Goal: Check status: Check status

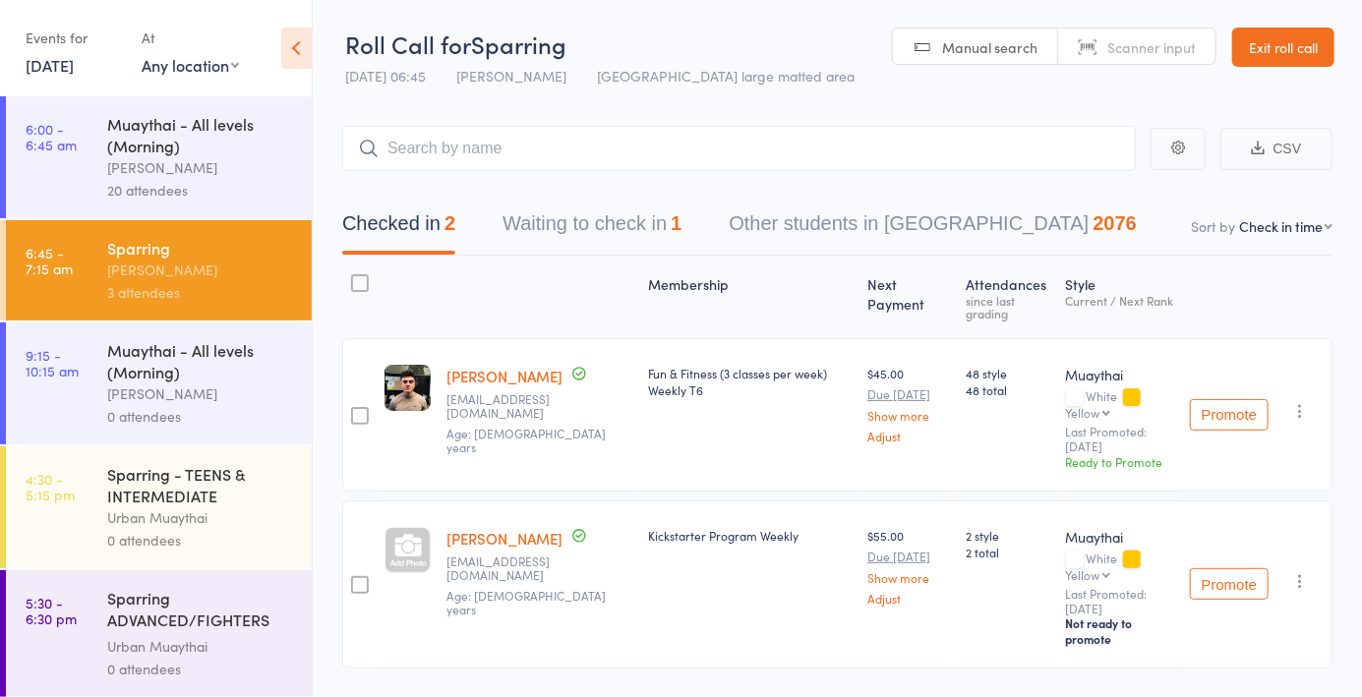
click at [1138, 60] on link "Scanner input" at bounding box center [1136, 47] width 157 height 37
click at [1010, 169] on input "search" at bounding box center [739, 148] width 794 height 45
type input "5735"
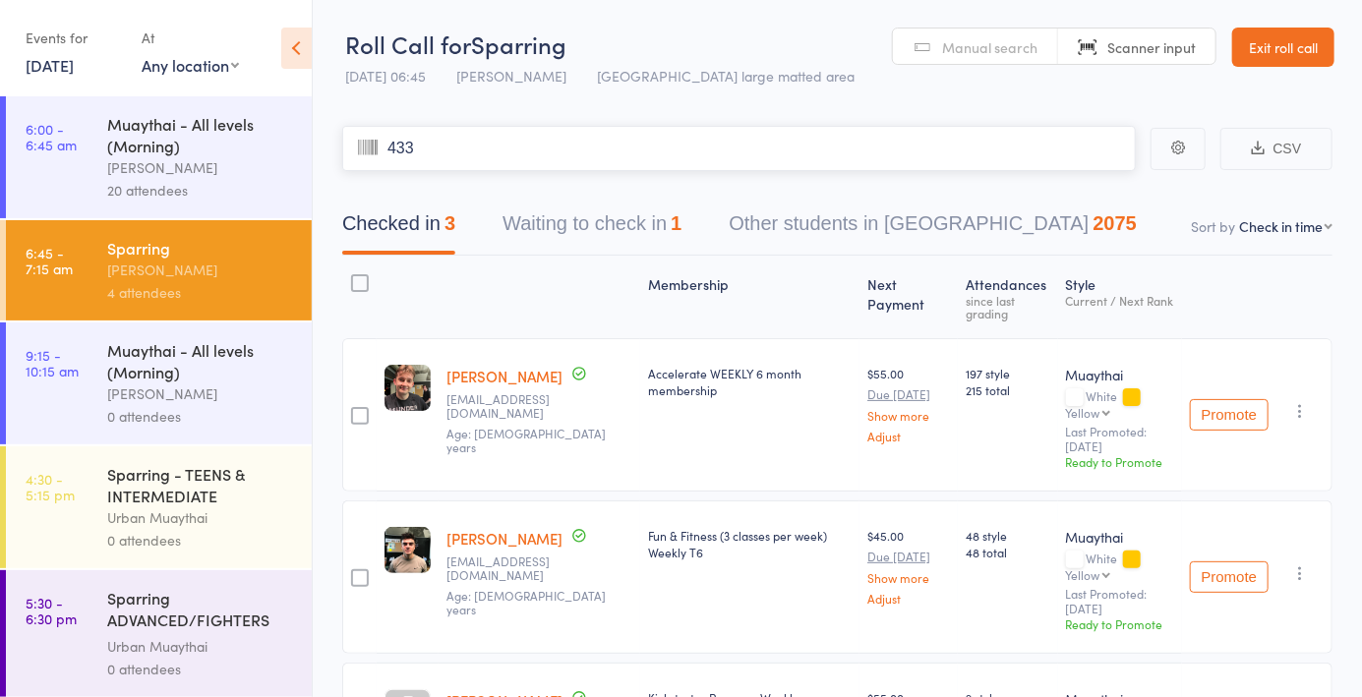
type input "4331"
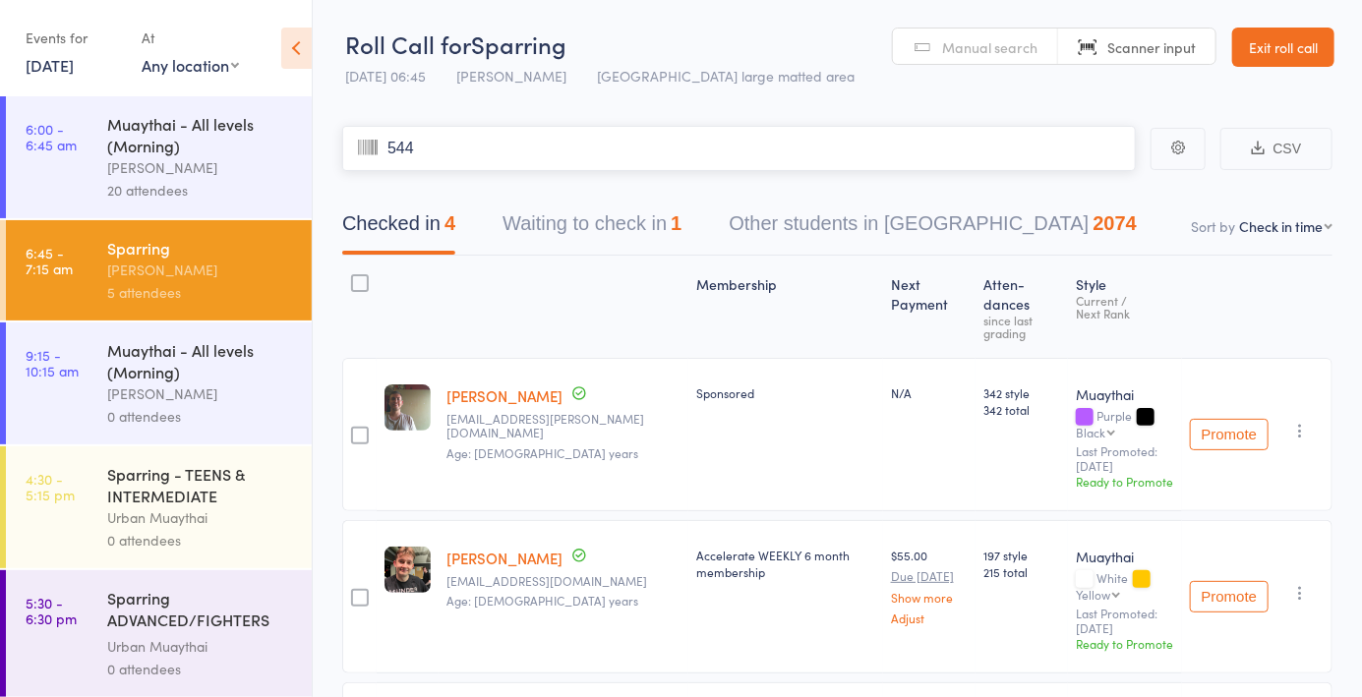
type input "5445"
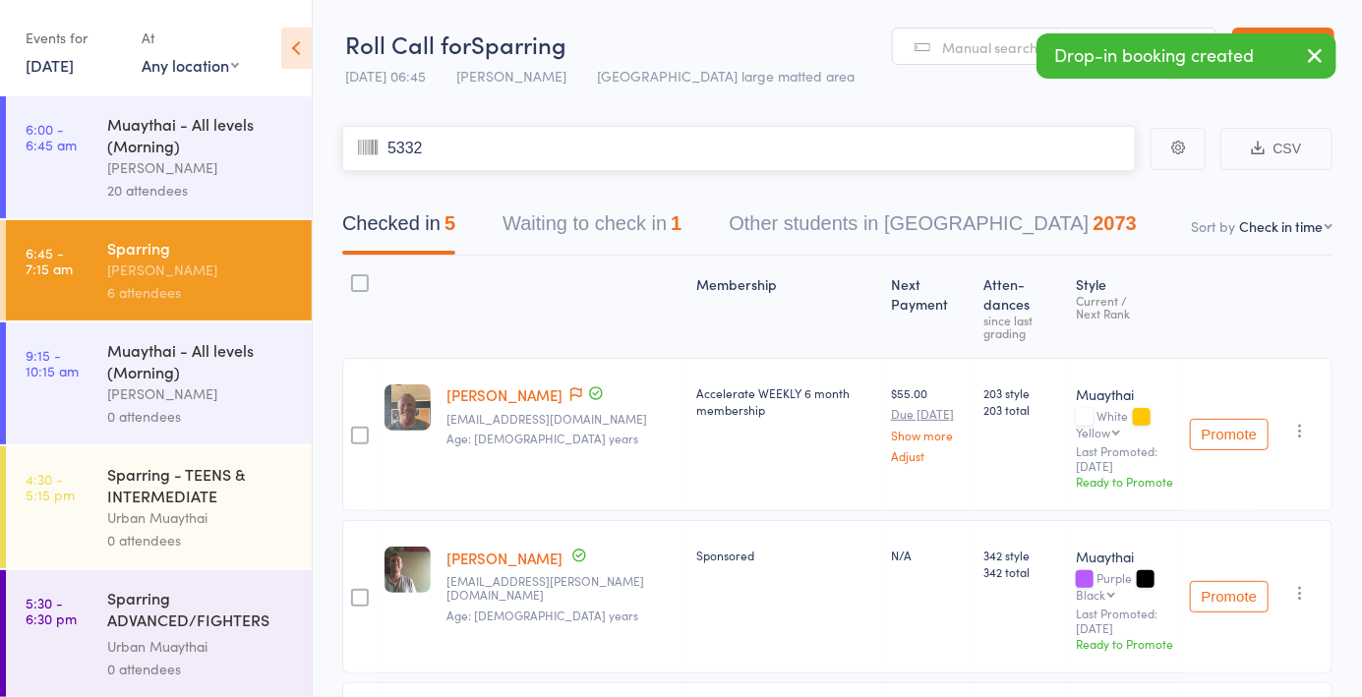
type input "5332"
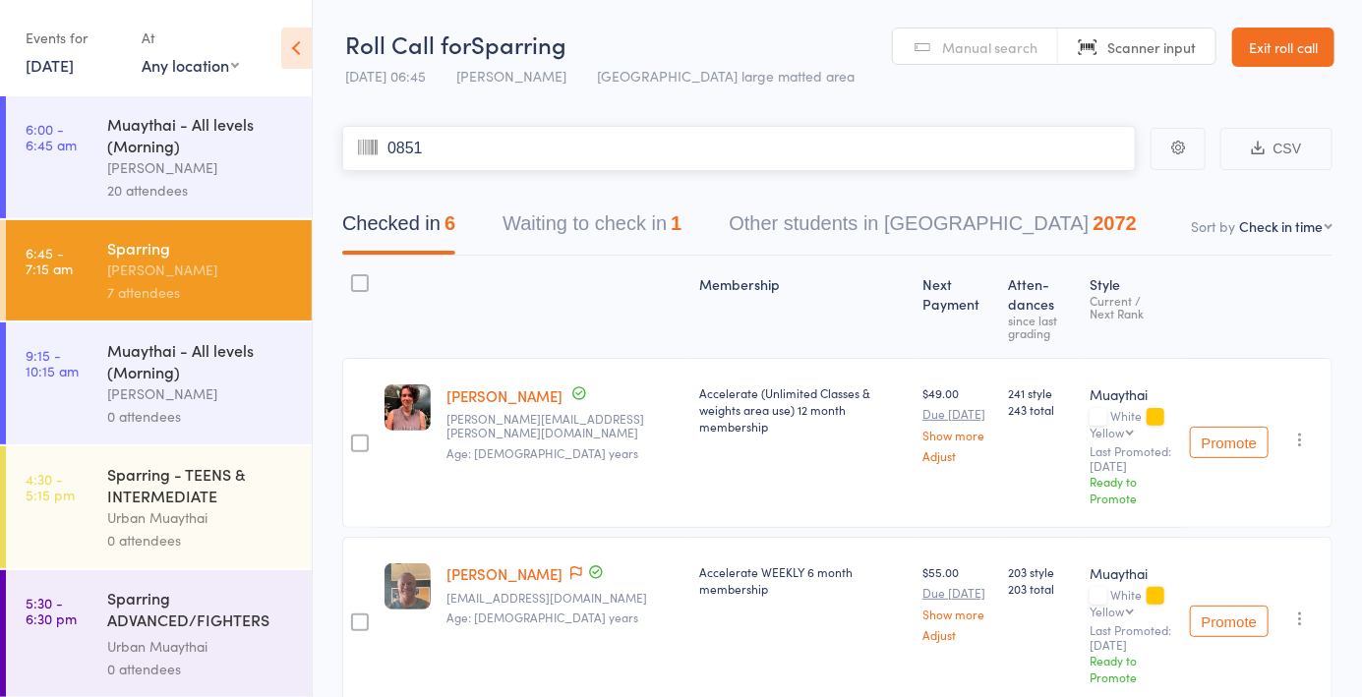
type input "0851"
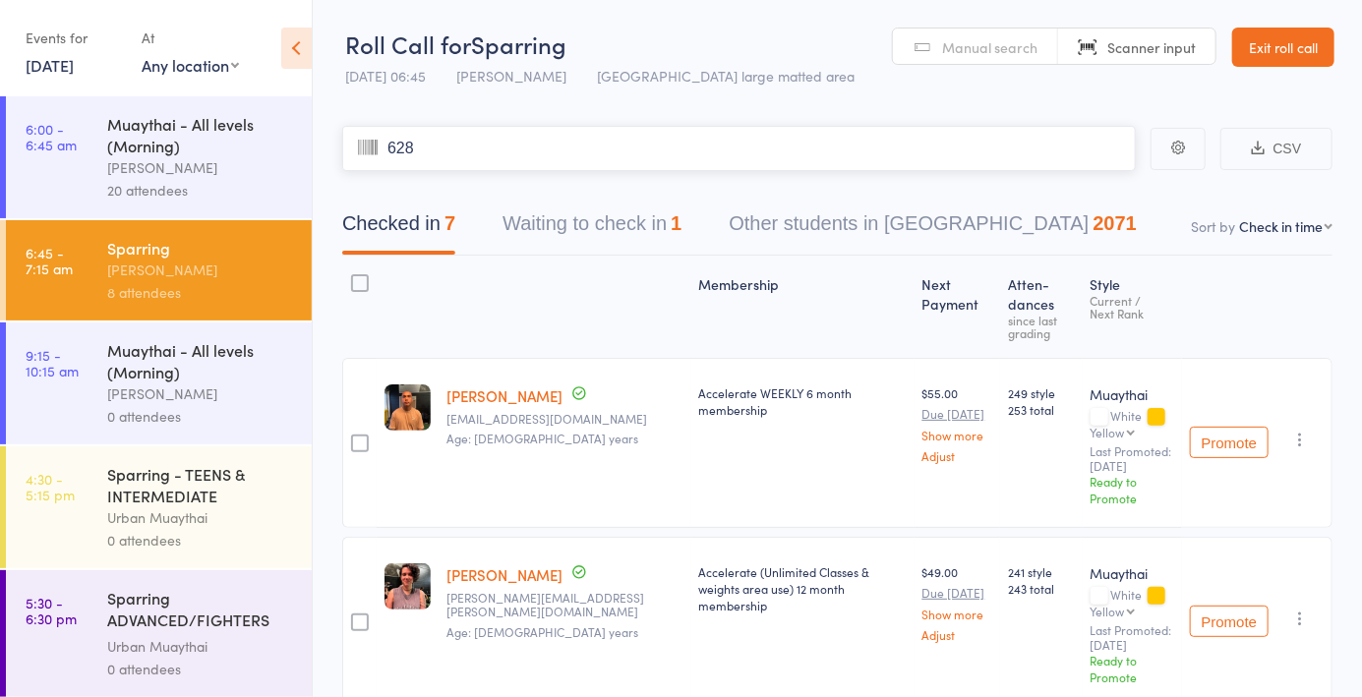
type input "6289"
